Goal: Find specific page/section: Locate a particular part of the current website

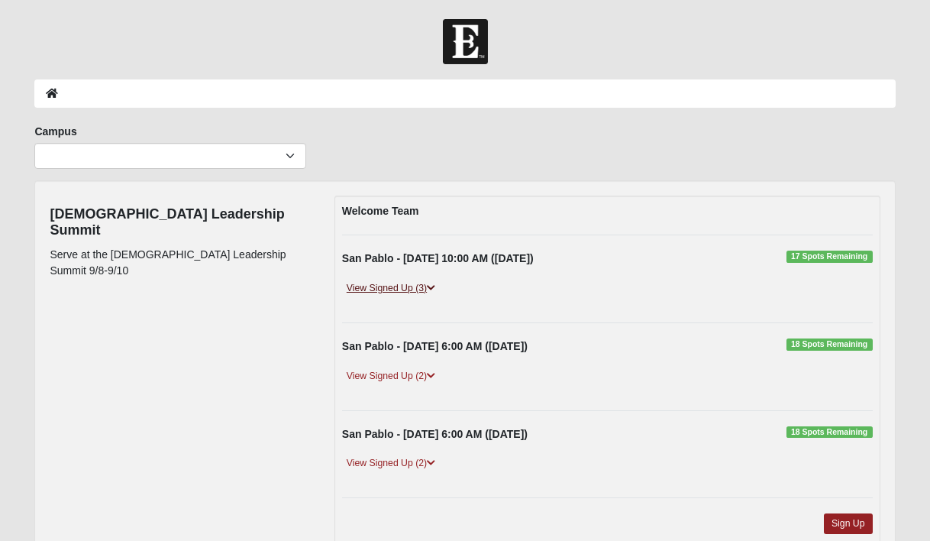
click at [386, 282] on link "View Signed Up (3)" at bounding box center [391, 288] width 98 height 16
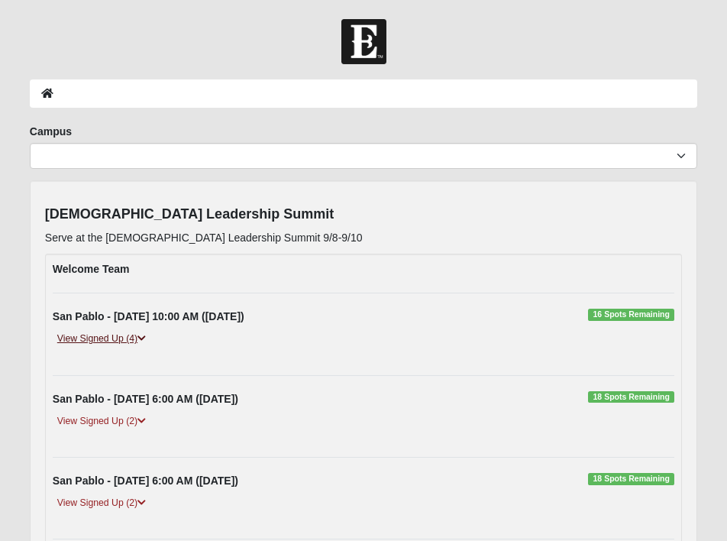
click at [126, 340] on link "View Signed Up (4)" at bounding box center [102, 339] width 98 height 16
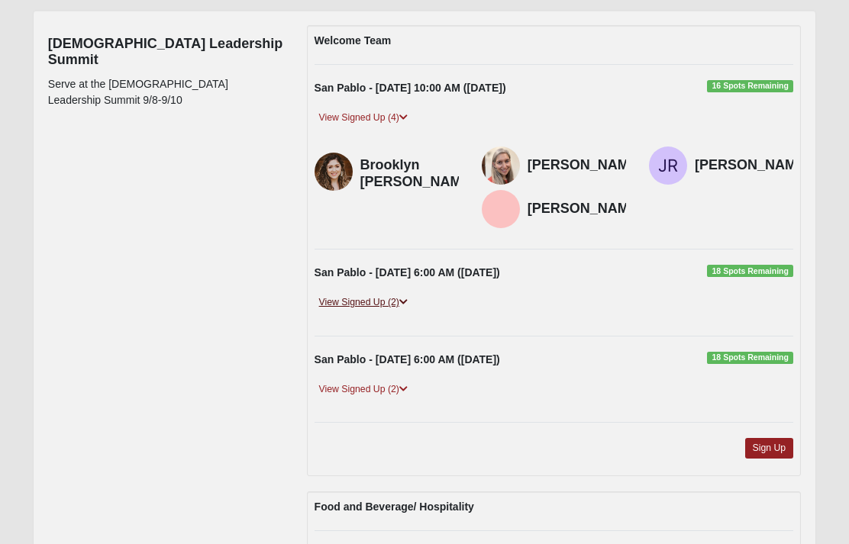
scroll to position [171, 0]
click at [393, 302] on link "View Signed Up (2)" at bounding box center [364, 302] width 98 height 16
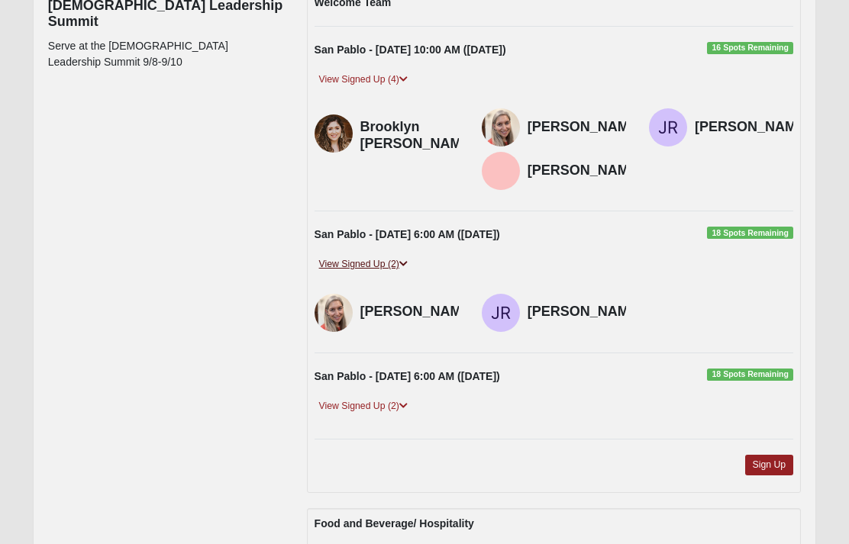
scroll to position [204, 0]
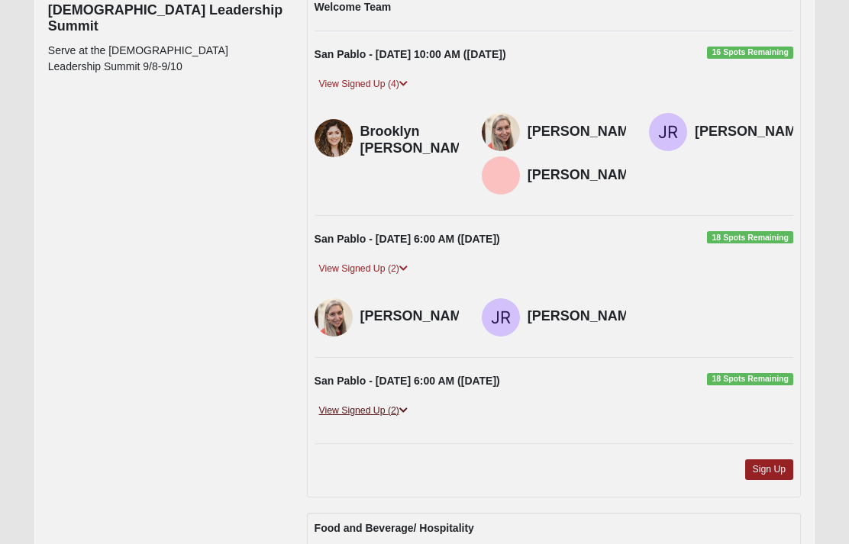
click at [386, 405] on link "View Signed Up (2)" at bounding box center [364, 411] width 98 height 16
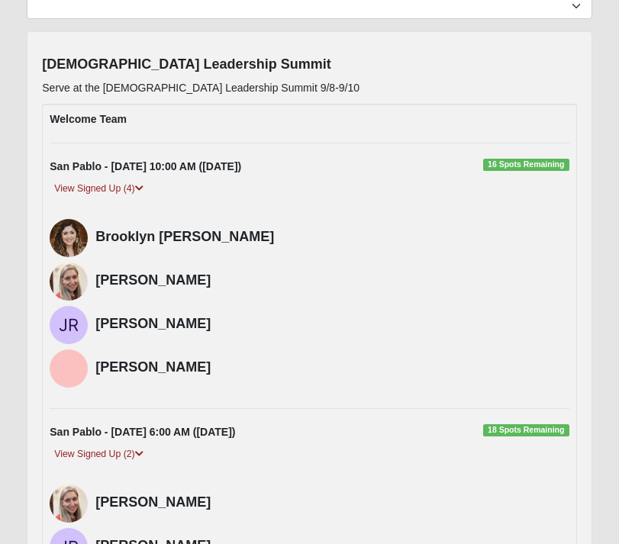
scroll to position [155, 0]
